Goal: Information Seeking & Learning: Find specific fact

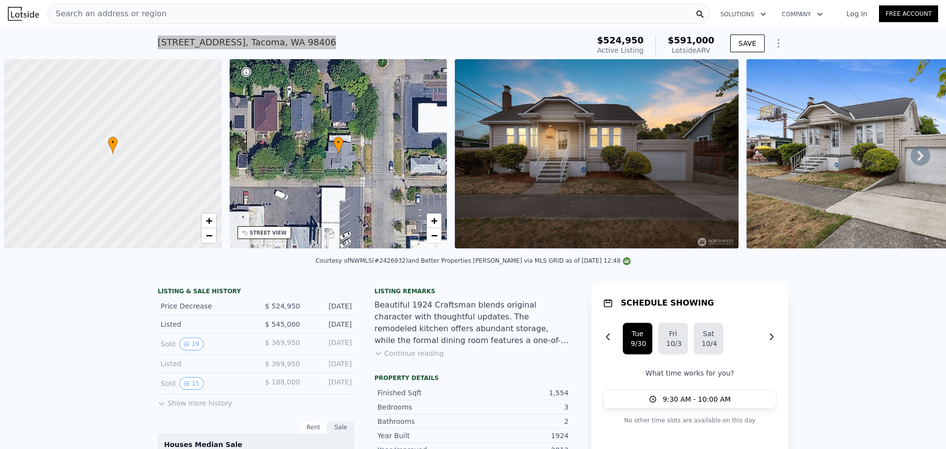
scroll to position [0, 4]
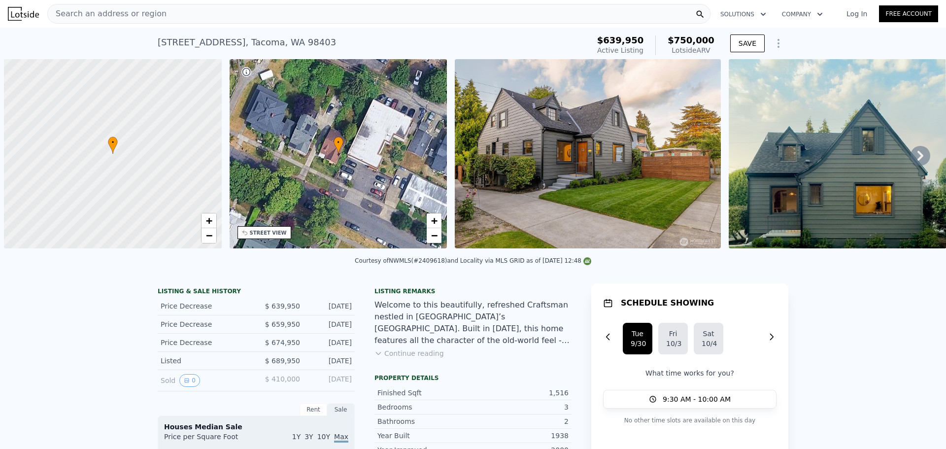
scroll to position [0, 4]
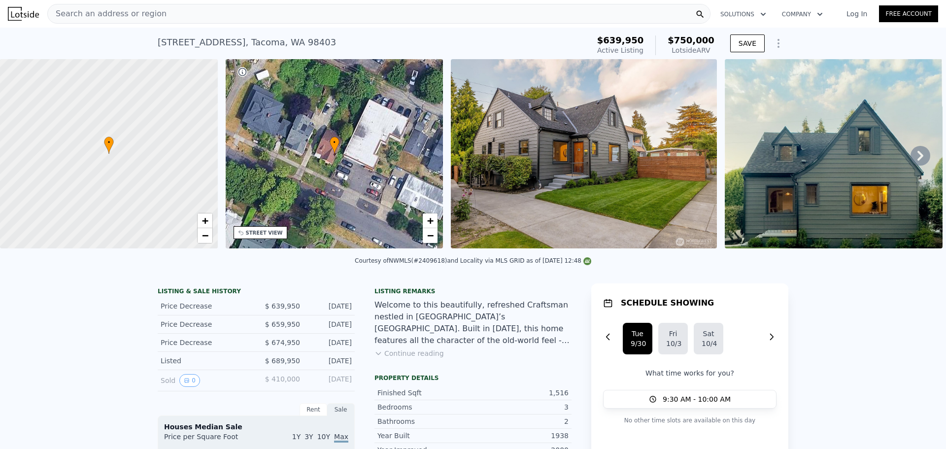
click at [493, 173] on img at bounding box center [584, 153] width 266 height 189
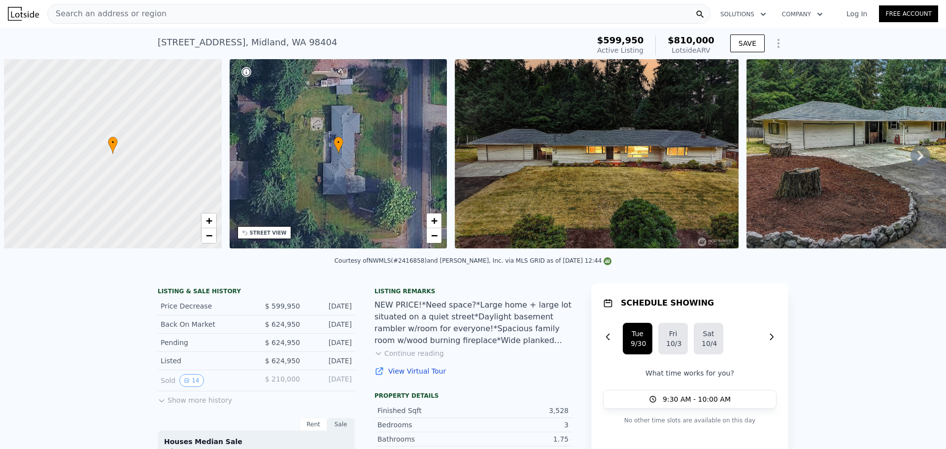
scroll to position [0, 4]
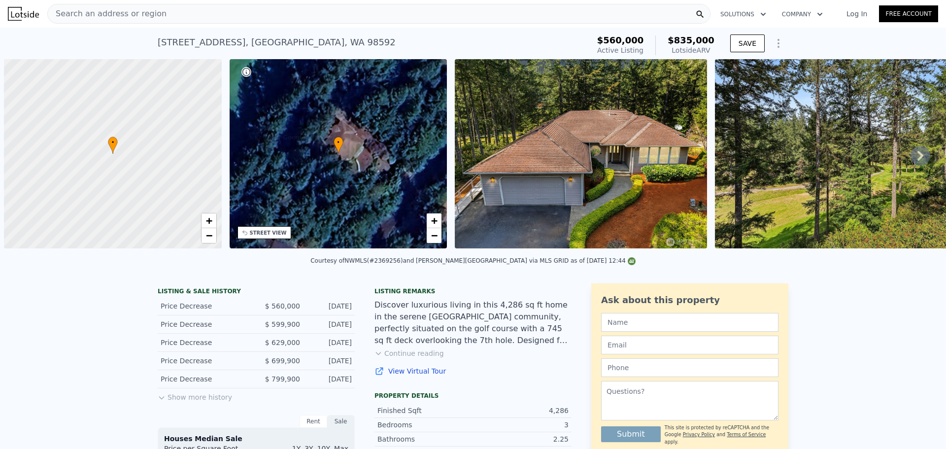
scroll to position [0, 4]
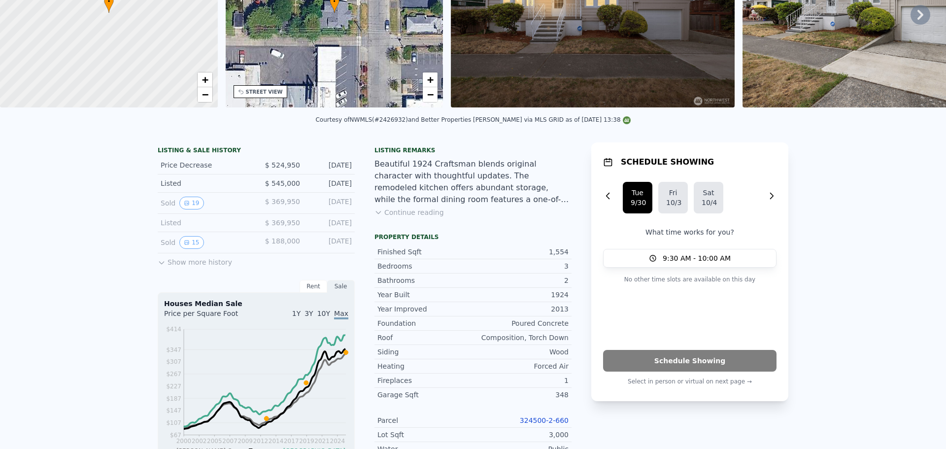
scroll to position [3, 0]
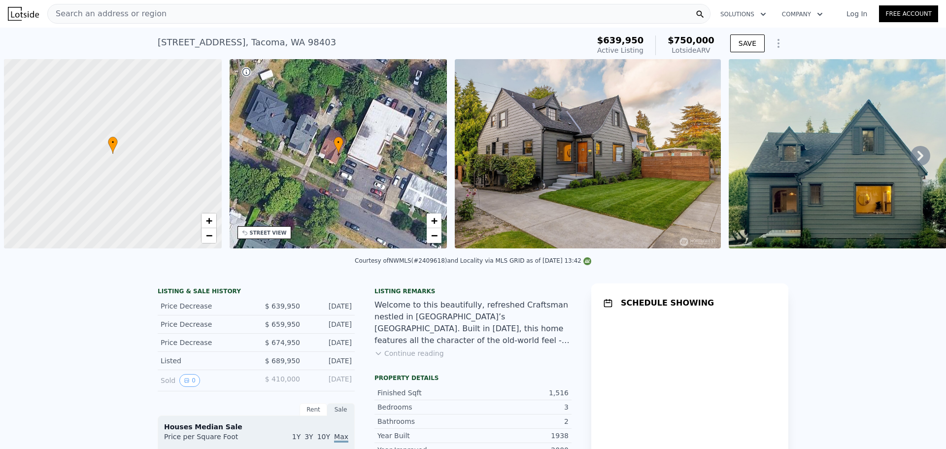
scroll to position [0, 4]
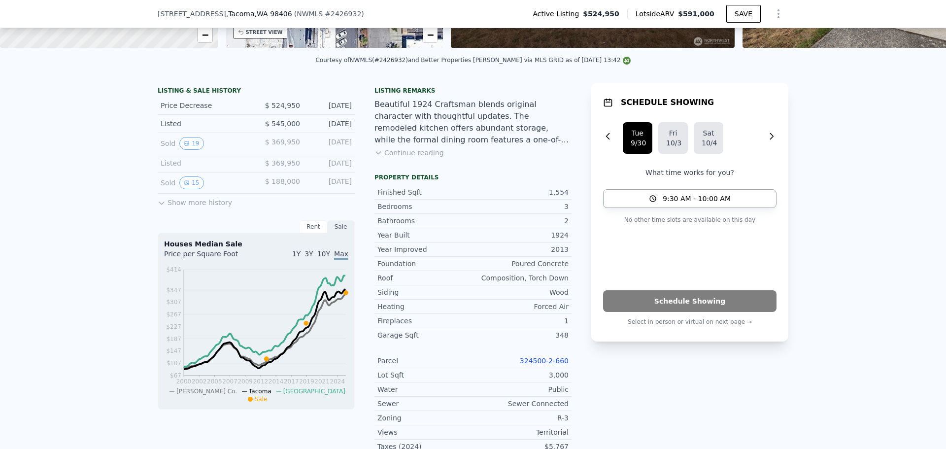
scroll to position [49, 0]
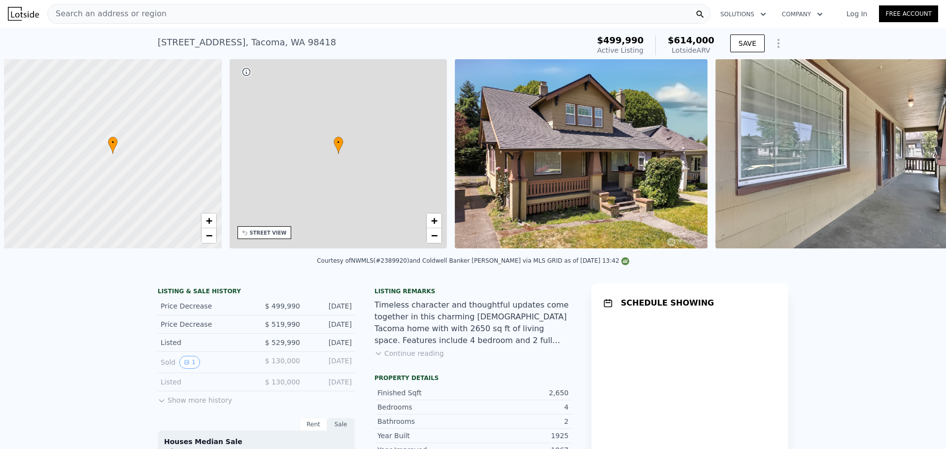
scroll to position [0, 4]
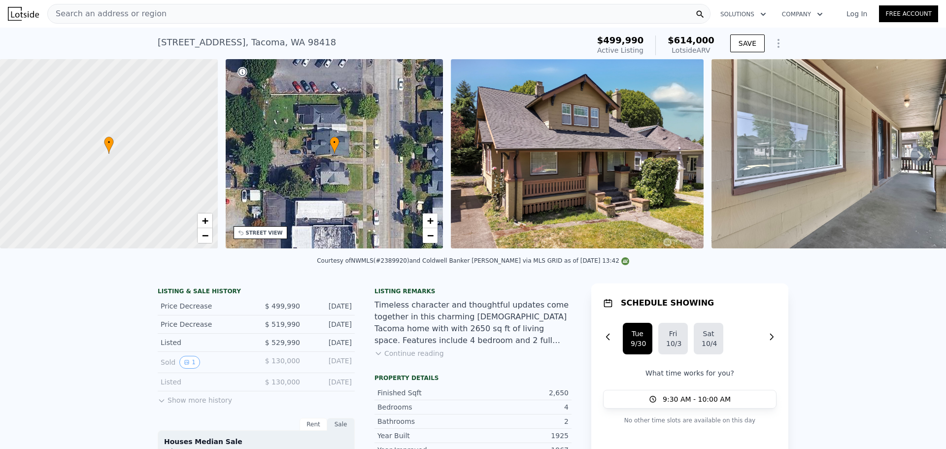
click at [586, 197] on img at bounding box center [577, 153] width 252 height 189
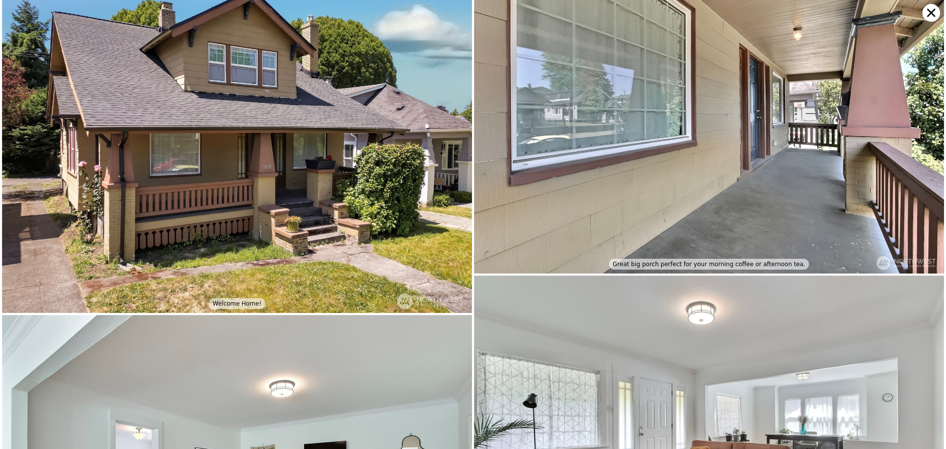
scroll to position [0, 0]
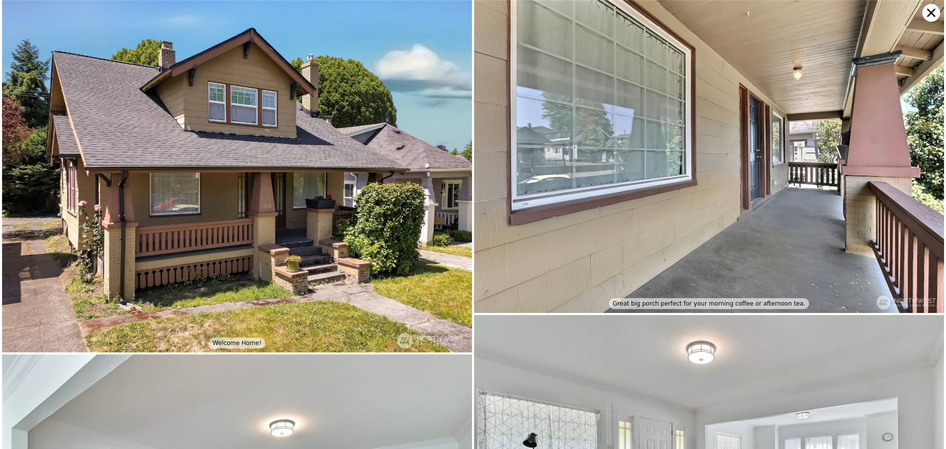
click at [926, 13] on icon at bounding box center [931, 13] width 18 height 18
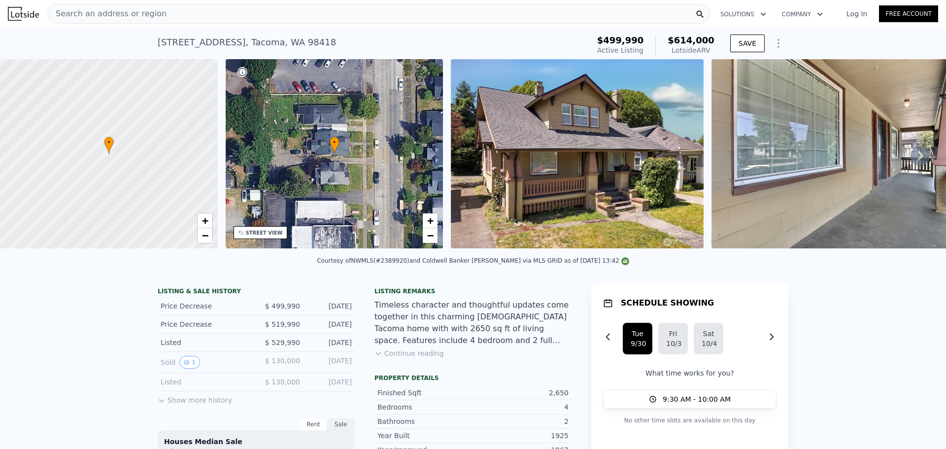
click at [128, 150] on div at bounding box center [108, 153] width 261 height 227
click at [229, 43] on div "[STREET_ADDRESS]" at bounding box center [247, 42] width 178 height 14
click at [228, 43] on div "[STREET_ADDRESS]" at bounding box center [247, 42] width 178 height 14
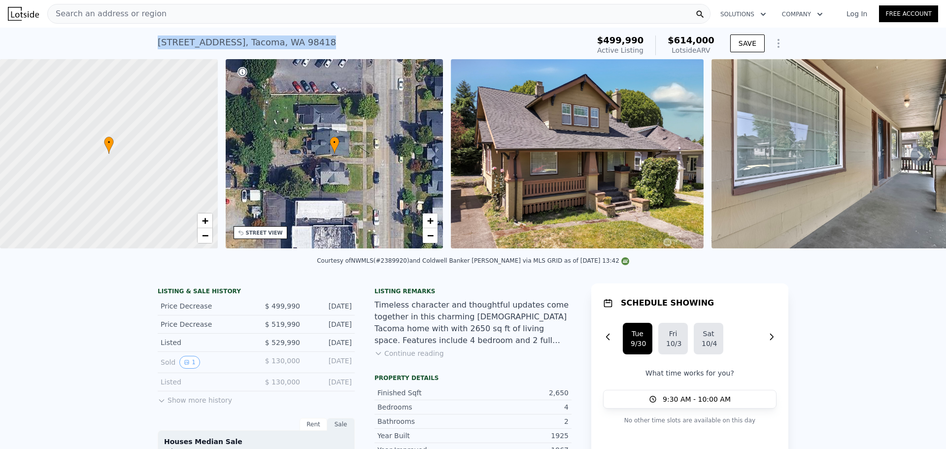
copy div "[STREET_ADDRESS] Active at $499,990 (~ARV $614k )"
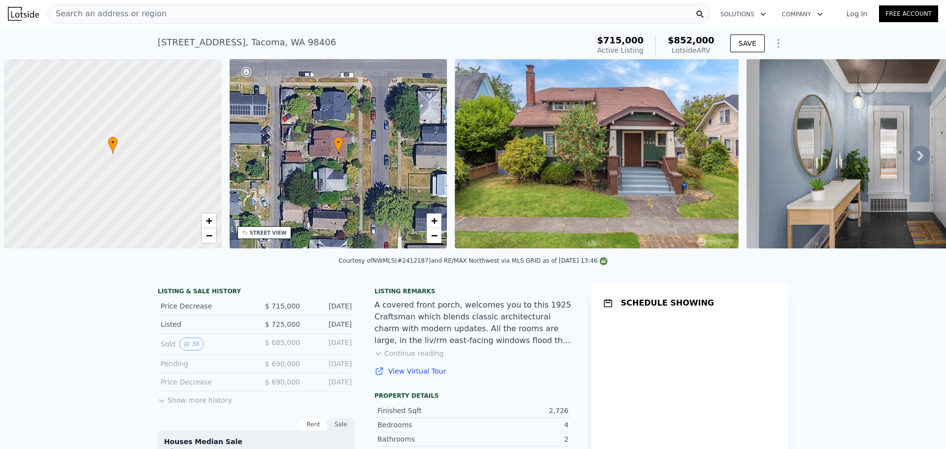
scroll to position [0, 4]
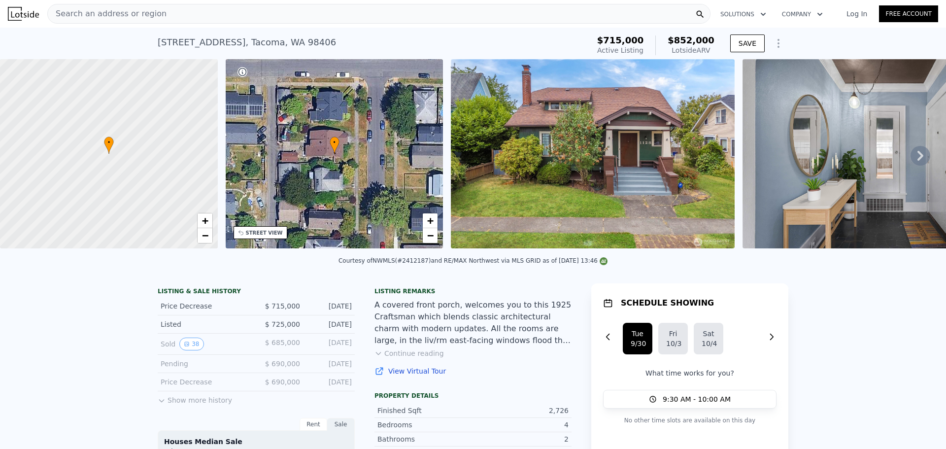
click at [581, 165] on img at bounding box center [593, 153] width 284 height 189
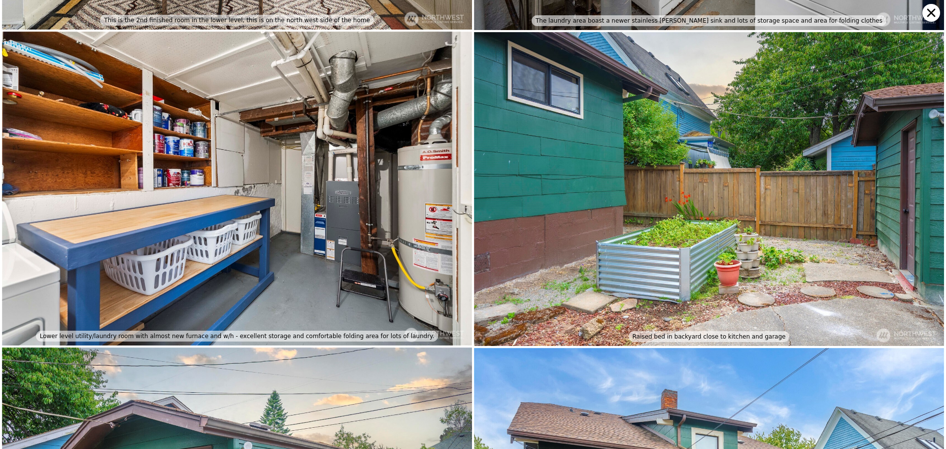
scroll to position [4699, 0]
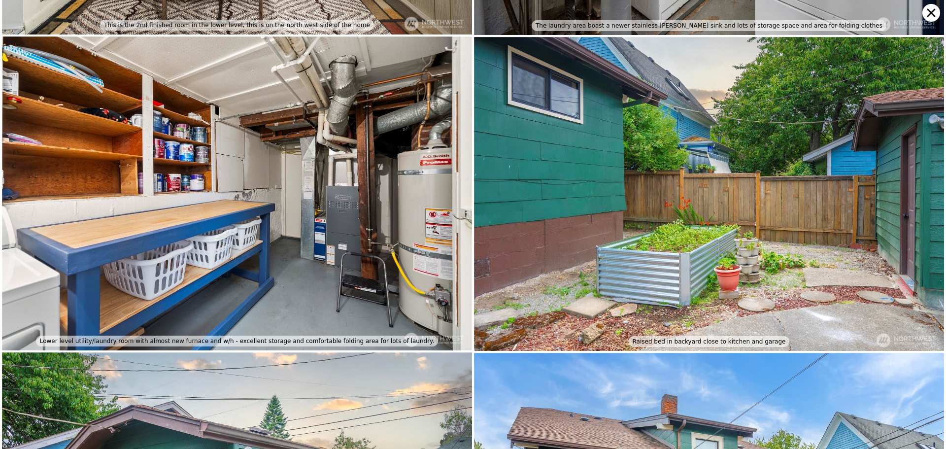
click at [931, 11] on icon at bounding box center [931, 13] width 18 height 18
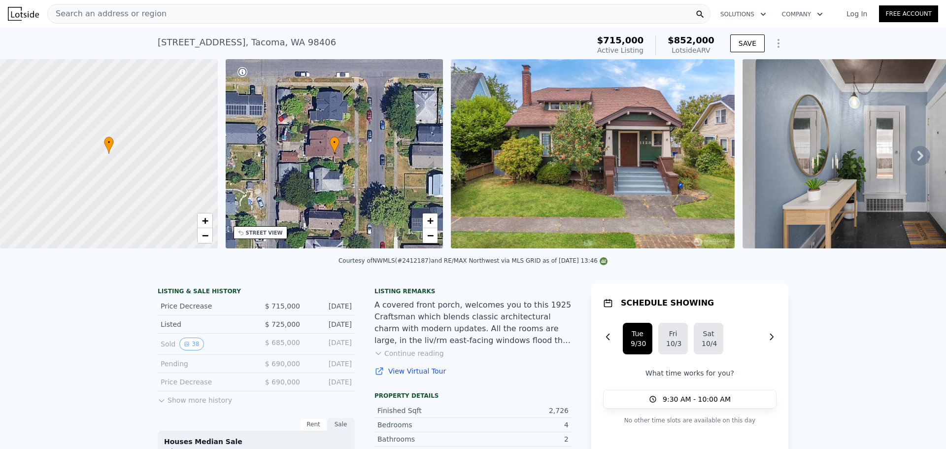
click at [125, 145] on div at bounding box center [108, 153] width 261 height 227
click at [125, 175] on div at bounding box center [108, 153] width 261 height 227
click at [203, 219] on span "+" at bounding box center [204, 220] width 6 height 12
click at [223, 45] on div "1128 N Fife St , Tacoma , WA 98406" at bounding box center [247, 42] width 178 height 14
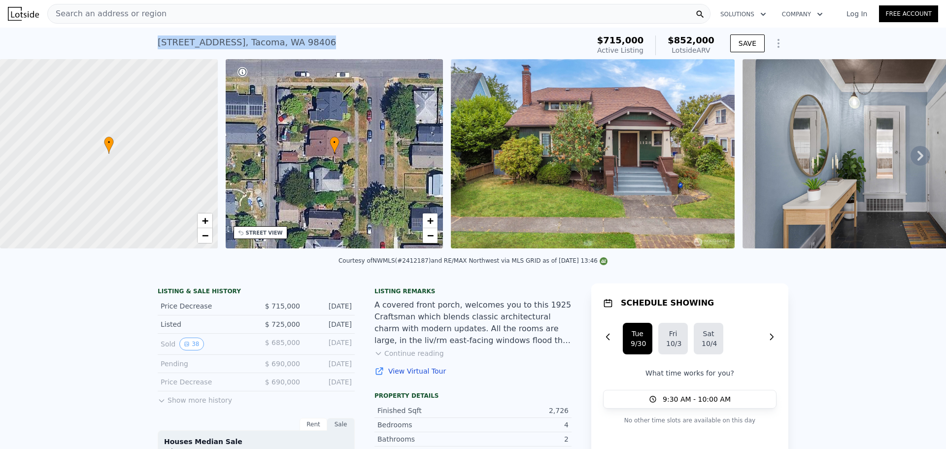
click at [223, 45] on div "1128 N Fife St , Tacoma , WA 98406" at bounding box center [247, 42] width 178 height 14
copy div "1128 N Fife St , Tacoma , WA 98406 Active at $715k (~ARV $852k )"
